Goal: Task Accomplishment & Management: Use online tool/utility

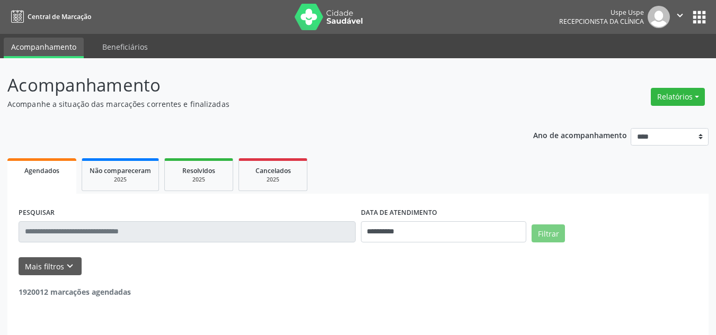
select select "*"
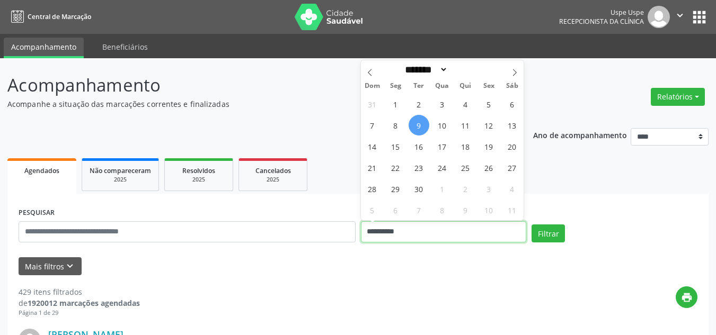
drag, startPoint x: 0, startPoint y: 0, endPoint x: 414, endPoint y: 235, distance: 476.0
click at [414, 235] on input "**********" at bounding box center [444, 231] width 166 height 21
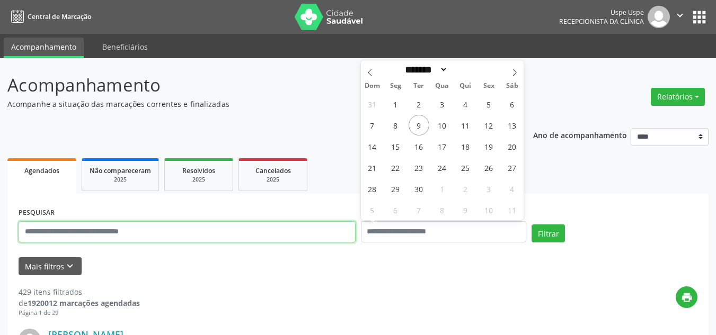
click at [255, 235] on input "text" at bounding box center [187, 231] width 337 height 21
click at [254, 234] on input "text" at bounding box center [187, 231] width 337 height 21
click at [252, 232] on input "text" at bounding box center [187, 231] width 337 height 21
click at [251, 231] on input "text" at bounding box center [187, 231] width 337 height 21
click at [299, 232] on input "text" at bounding box center [187, 231] width 337 height 21
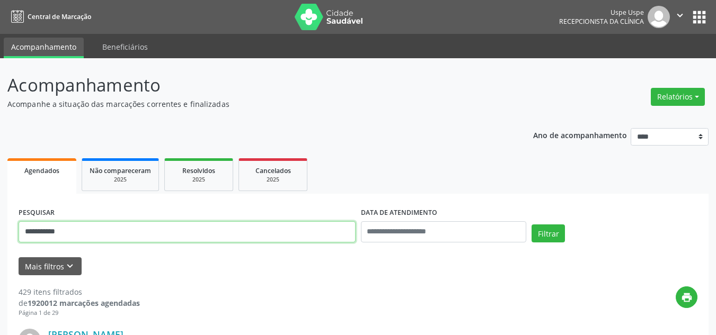
type input "**********"
click at [531, 225] on button "Filtrar" at bounding box center [547, 234] width 33 height 18
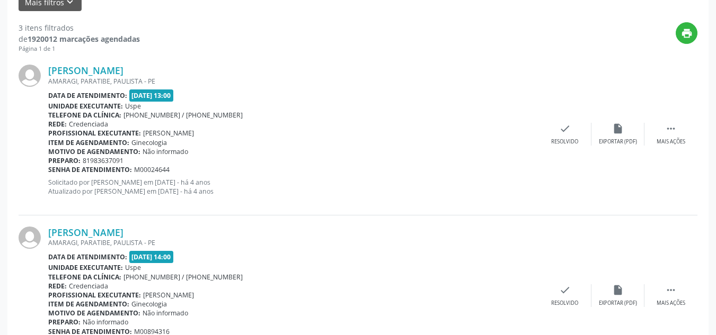
scroll to position [486, 0]
